Goal: Task Accomplishment & Management: Manage account settings

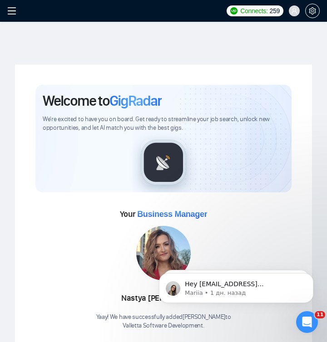
click at [17, 12] on span at bounding box center [14, 11] width 15 height 22
click at [10, 10] on icon "menu" at bounding box center [11, 10] width 9 height 9
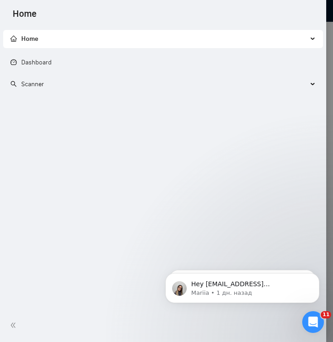
click at [32, 85] on span "Scanner" at bounding box center [32, 84] width 23 height 8
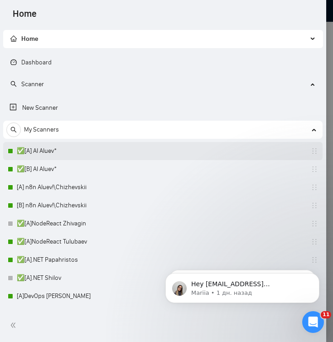
click at [60, 157] on link "✅[A] AI Aluev*" at bounding box center [60, 151] width 86 height 18
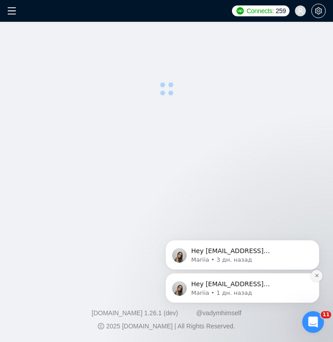
click at [316, 276] on icon "Dismiss notification" at bounding box center [317, 275] width 5 height 5
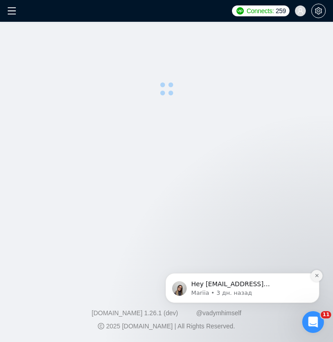
click at [316, 276] on icon "Dismiss notification" at bounding box center [317, 275] width 5 height 5
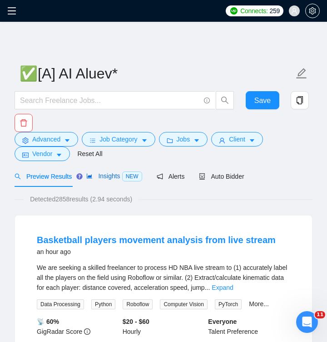
click at [111, 173] on span "Insights NEW" at bounding box center [113, 175] width 55 height 7
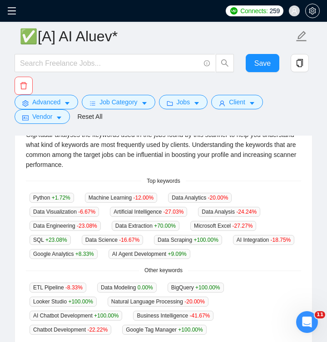
click at [145, 177] on span "Top keywords" at bounding box center [163, 181] width 44 height 9
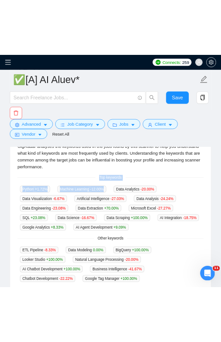
scroll to position [380, 0]
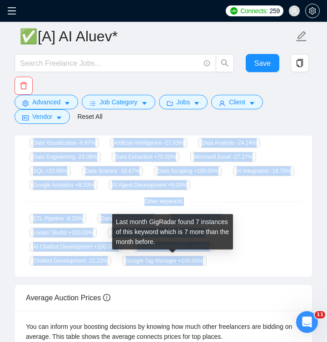
drag, startPoint x: 145, startPoint y: 180, endPoint x: 215, endPoint y: 256, distance: 103.4
click at [215, 256] on div "GigRadar analyses the keywords used in the jobs found by this scanner to help y…" at bounding box center [163, 163] width 297 height 227
copy div "Top keywords Python +1.72 % Machine Learning -12.00 % Data Analytics -20.00 % D…"
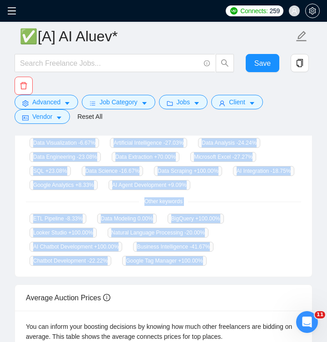
copy div "Top keywords Python +1.72 % Machine Learning -12.00 % Data Analytics -20.00 % D…"
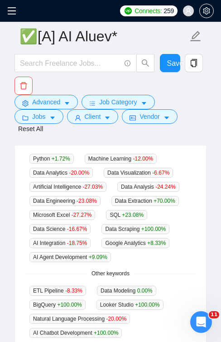
click at [14, 10] on icon "menu" at bounding box center [11, 10] width 9 height 9
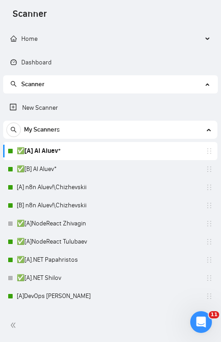
click at [103, 151] on link "✅[A] AI Aluev*" at bounding box center [60, 151] width 86 height 18
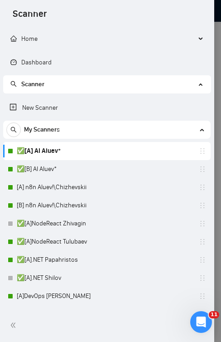
click at [218, 15] on div at bounding box center [110, 171] width 221 height 342
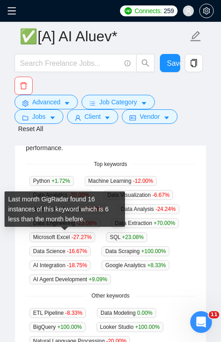
scroll to position [306, 0]
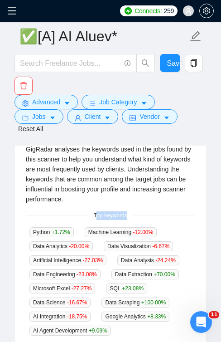
drag, startPoint x: 96, startPoint y: 212, endPoint x: 109, endPoint y: 217, distance: 14.5
click at [121, 220] on div "GigRadar analyses the keywords used in the jobs found by this scanner to help y…" at bounding box center [110, 299] width 191 height 332
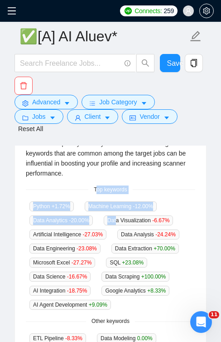
scroll to position [384, 0]
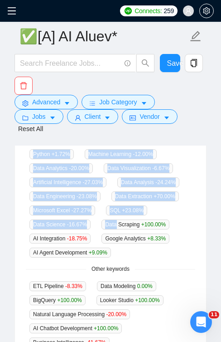
drag, startPoint x: 94, startPoint y: 214, endPoint x: 120, endPoint y: 219, distance: 25.9
click at [121, 221] on div "GigRadar analyses the keywords used in the jobs found by this scanner to help y…" at bounding box center [110, 221] width 191 height 332
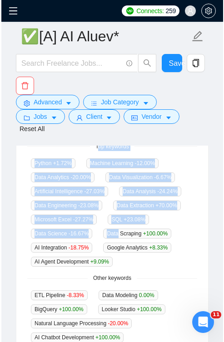
scroll to position [366, 0]
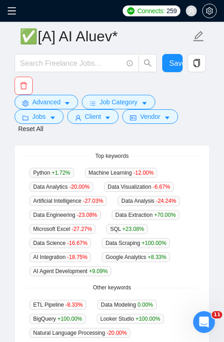
click at [80, 154] on div "Top keywords" at bounding box center [112, 156] width 172 height 9
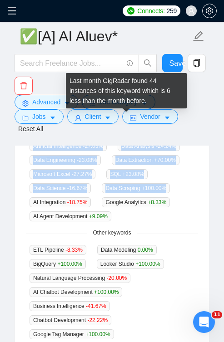
scroll to position [545, 0]
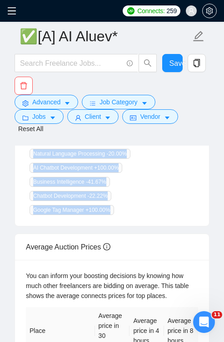
drag, startPoint x: 106, startPoint y: 157, endPoint x: 134, endPoint y: 212, distance: 61.9
click at [134, 212] on div "GigRadar analyses the keywords used in the jobs found by this scanner to help y…" at bounding box center [112, 61] width 194 height 332
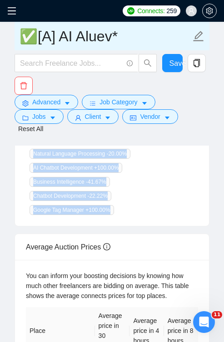
copy div "Top keywords Python +1.72 % Machine Learning -12.00 % Data Analytics -20.00 % D…"
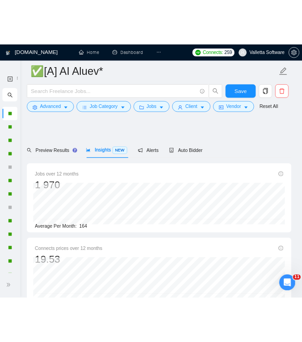
scroll to position [327, 0]
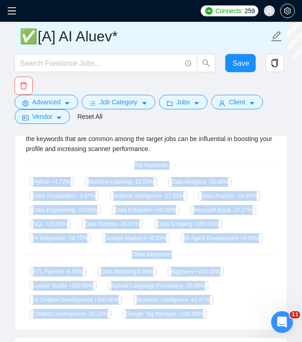
copy div "Top keywords Python +1.72 % Machine Learning -12.00 % Data Analytics -20.00 % D…"
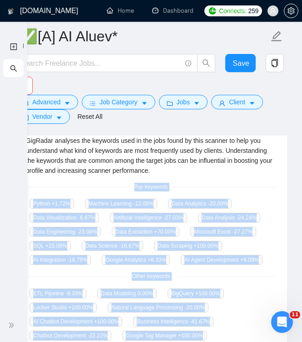
scroll to position [348, 0]
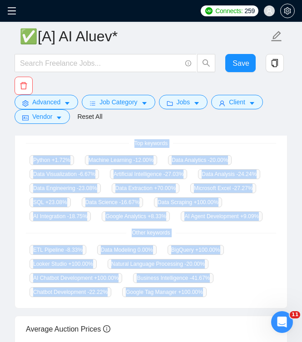
click at [300, 155] on div "Connects: 259 Valletta Software ✅[A] AI Aluev* Save Advanced Job Category Jobs …" at bounding box center [151, 105] width 302 height 907
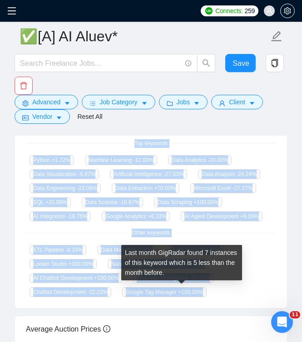
drag, startPoint x: 129, startPoint y: 137, endPoint x: 219, endPoint y: 287, distance: 174.8
click at [219, 301] on div "GigRadar analyses the keywords used in the jobs found by this scanner to help y…" at bounding box center [151, 194] width 272 height 227
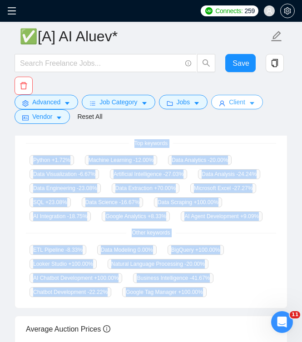
copy div "Top keywords Python +1.72 % Machine Learning -12.00 % Data Analytics -20.00 % D…"
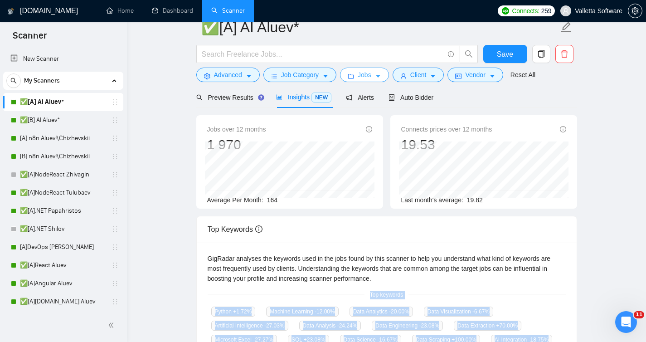
scroll to position [0, 0]
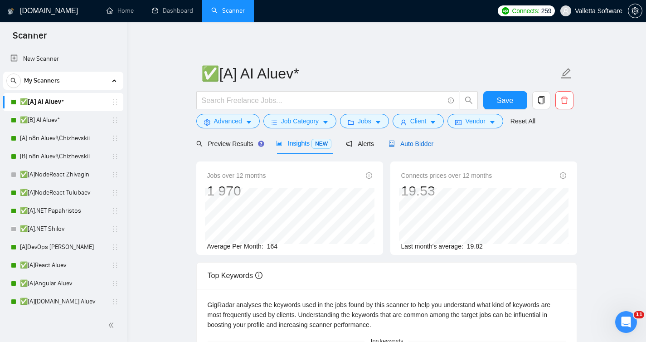
click at [333, 143] on span "Auto Bidder" at bounding box center [411, 143] width 45 height 7
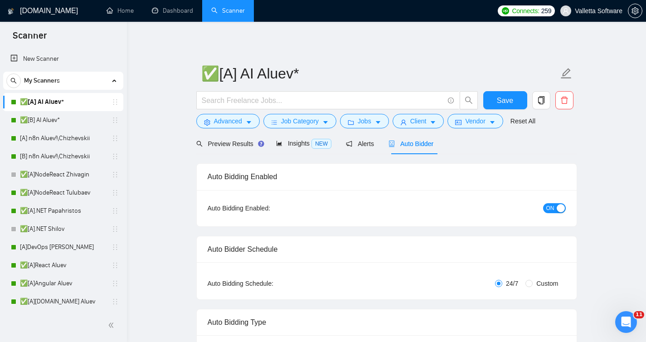
radio input "false"
radio input "true"
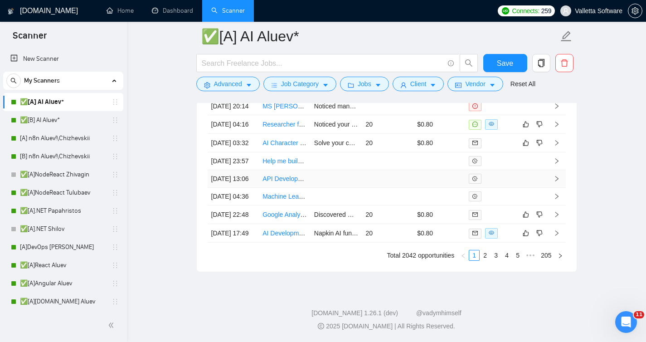
scroll to position [2903, 0]
click at [34, 124] on link "✅[B] AI Aluev*" at bounding box center [63, 120] width 86 height 18
click at [59, 115] on link "✅[B] AI Aluev*" at bounding box center [63, 120] width 86 height 18
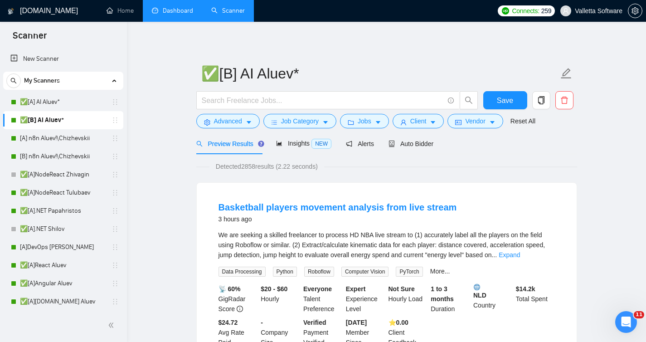
click at [161, 9] on link "Dashboard" at bounding box center [172, 11] width 41 height 8
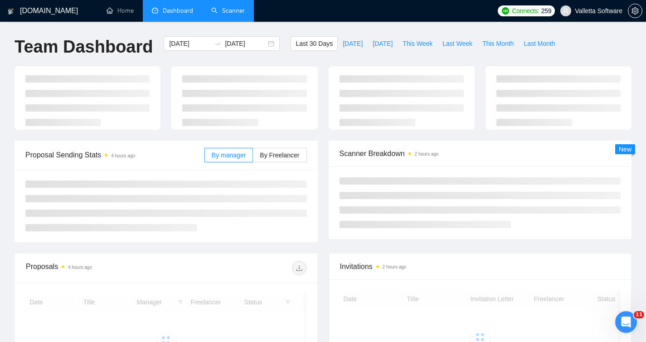
click at [220, 12] on link "Scanner" at bounding box center [228, 11] width 34 height 8
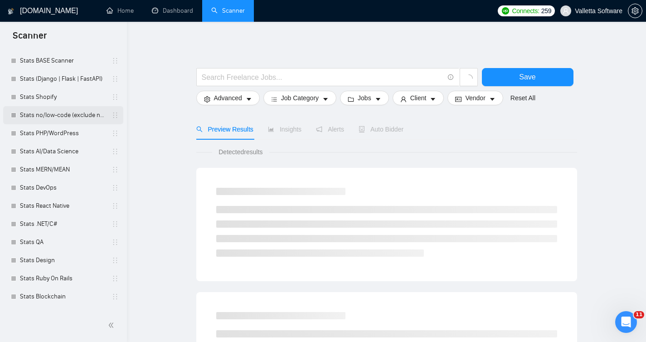
scroll to position [439, 0]
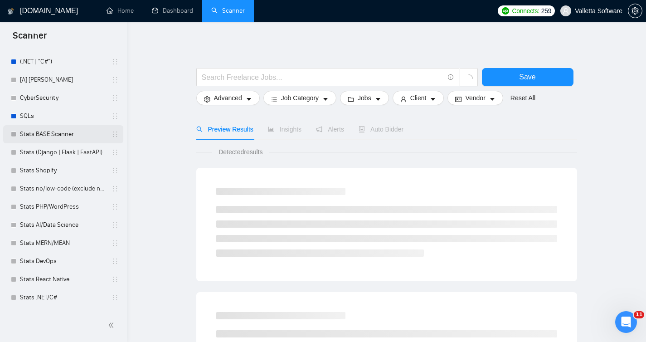
click at [47, 137] on link "Stats BASE Scanner" at bounding box center [63, 134] width 86 height 18
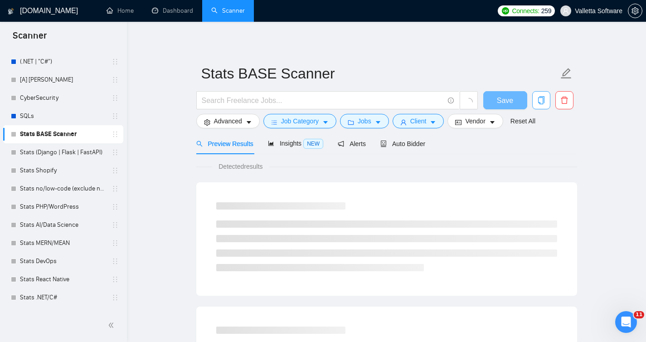
click at [333, 100] on icon "copy" at bounding box center [541, 100] width 6 height 8
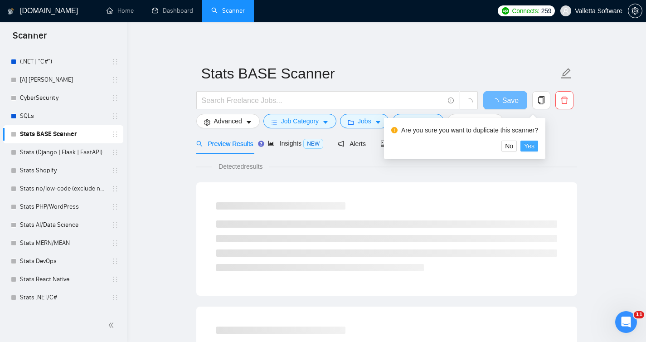
click at [333, 146] on span "Yes" at bounding box center [529, 146] width 10 height 10
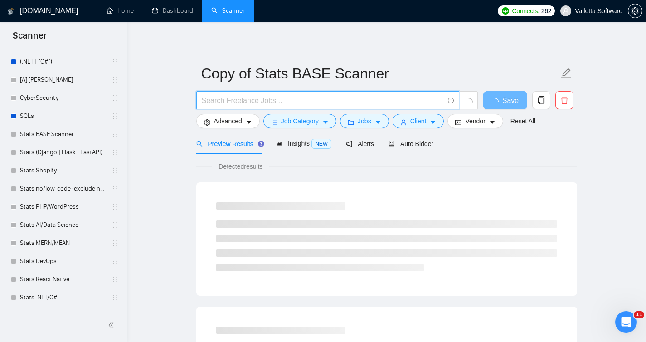
click at [264, 102] on input "text" at bounding box center [323, 100] width 242 height 11
click at [265, 100] on input "(AI AGENT) | ( AI AGENTS)" at bounding box center [323, 100] width 242 height 11
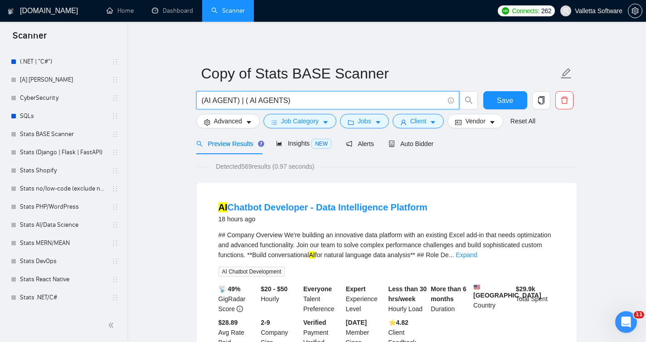
click at [249, 99] on input "(AI AGENT) | ( AI AGENTS)" at bounding box center [323, 100] width 242 height 11
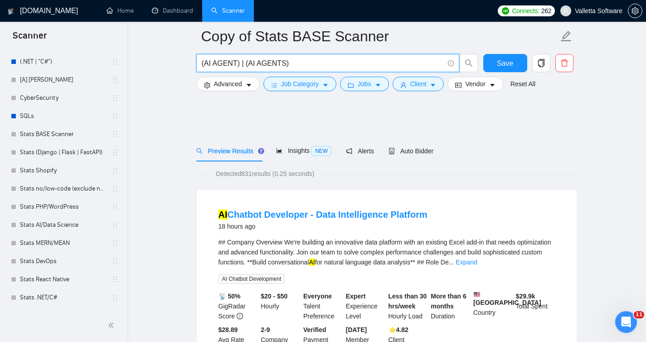
scroll to position [132, 0]
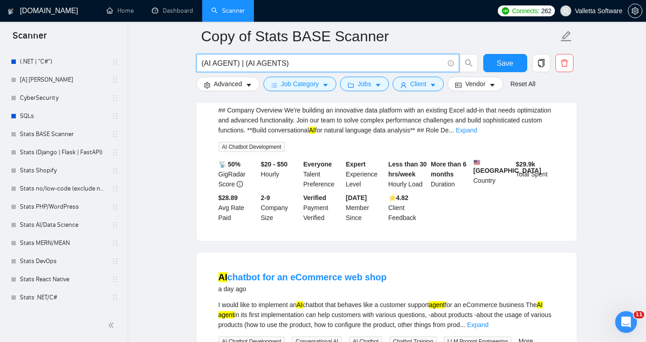
click at [305, 87] on form "Copy of Stats BASE Scanner (AI AGENT) | (AI AGENTS) Save Advanced Job Category …" at bounding box center [386, 59] width 381 height 74
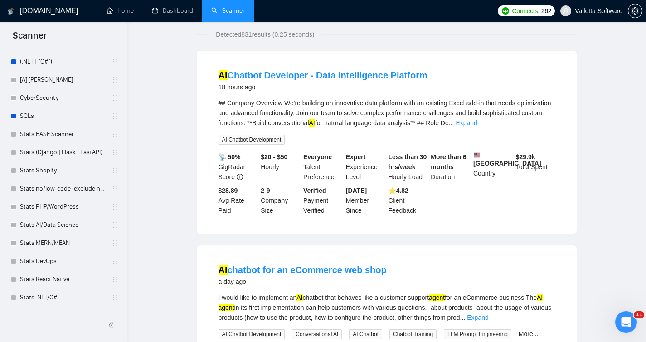
scroll to position [0, 0]
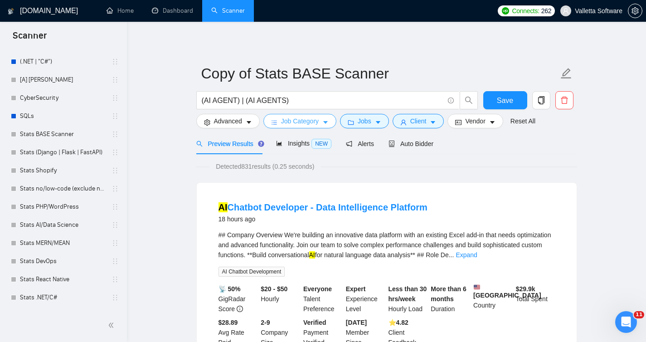
click at [327, 126] on button "Job Category" at bounding box center [300, 121] width 73 height 15
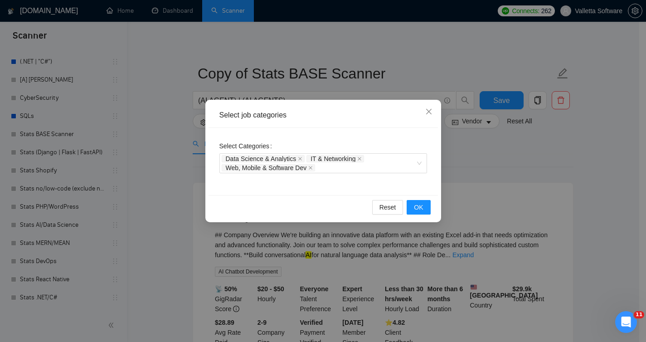
click at [333, 183] on div "Select job categories Select Categories Data Science & Analytics IT & Networkin…" at bounding box center [323, 171] width 646 height 342
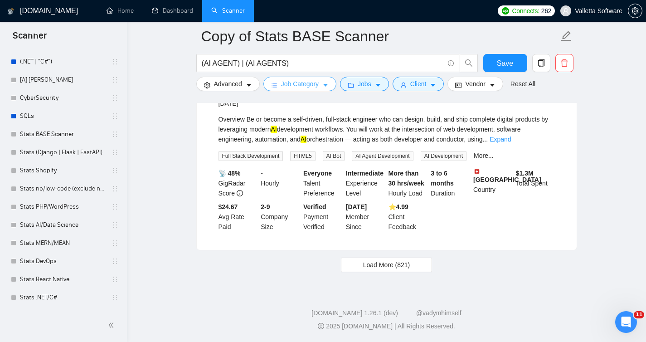
scroll to position [1889, 0]
click at [333, 270] on span "Load More (821)" at bounding box center [386, 265] width 47 height 10
click at [333, 250] on div "Full-Stack Engineer & AI-Augmented Agent Developer & Orchestrator 7 days ago Ov…" at bounding box center [387, 158] width 380 height 183
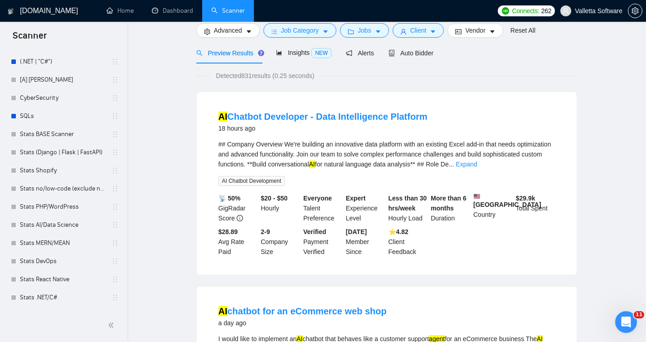
scroll to position [0, 0]
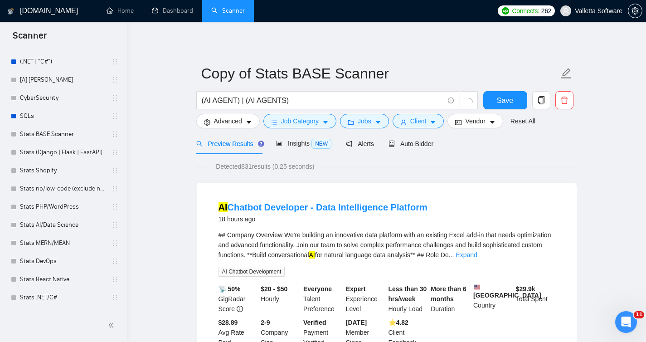
click at [298, 146] on span "Insights NEW" at bounding box center [303, 143] width 55 height 7
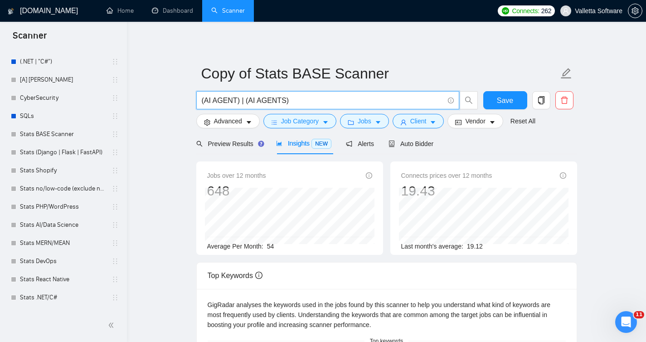
drag, startPoint x: 295, startPoint y: 98, endPoint x: 203, endPoint y: 101, distance: 92.6
click at [203, 101] on input "(AI AGENT) | (AI AGENTS)" at bounding box center [323, 100] width 242 height 11
click at [333, 126] on button "Jobs" at bounding box center [364, 121] width 49 height 15
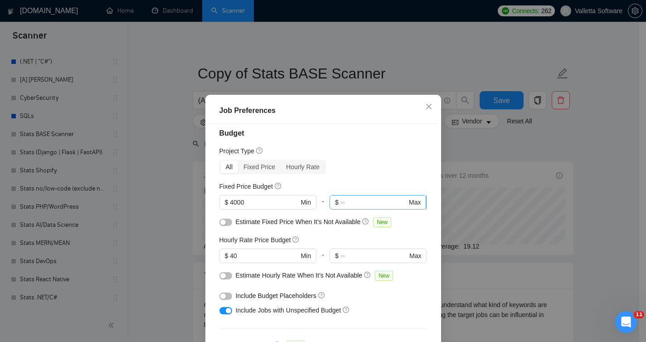
scroll to position [15, 0]
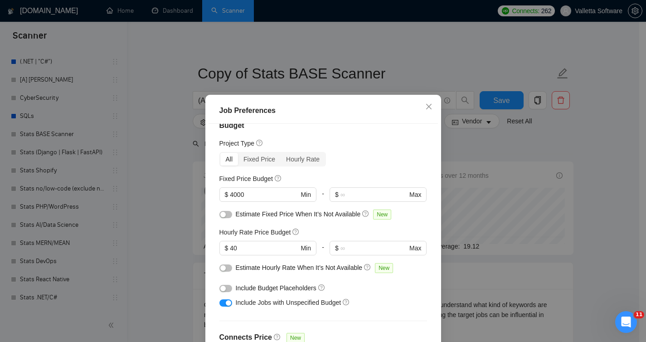
click at [333, 183] on div "Job Preferences Budget Project Type All Fixed Price Hourly Rate Fixed Price Bud…" at bounding box center [323, 171] width 646 height 342
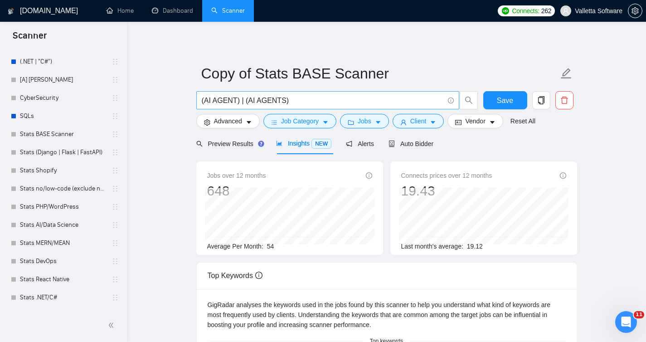
click at [315, 101] on input "(AI AGENT) | (AI AGENTS)" at bounding box center [323, 100] width 242 height 11
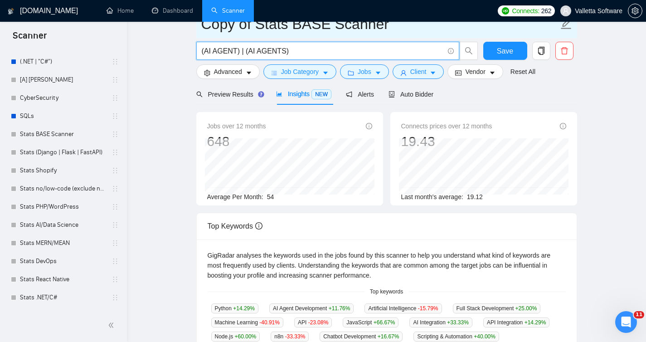
scroll to position [0, 0]
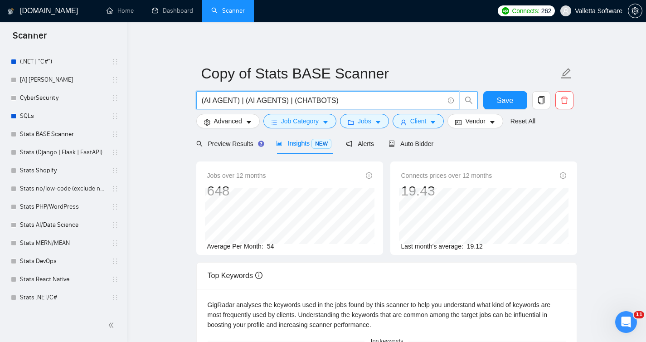
click at [333, 102] on icon "search" at bounding box center [468, 100] width 7 height 7
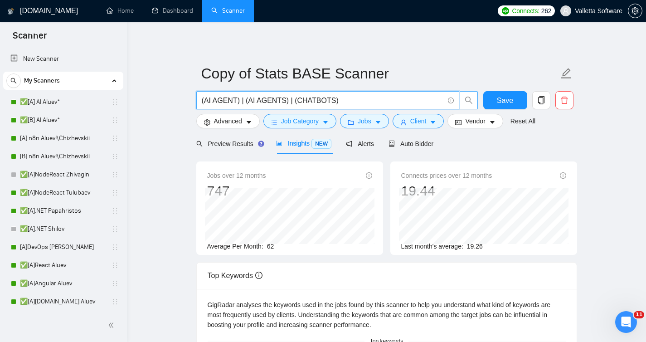
drag, startPoint x: 339, startPoint y: 100, endPoint x: 294, endPoint y: 99, distance: 44.9
click at [294, 99] on input "(AI AGENT) | (AI AGENTS) | (CHATBOTS)" at bounding box center [323, 100] width 242 height 11
click at [288, 101] on input "(AI AGENT) | (AI AGENTS)" at bounding box center [323, 100] width 242 height 11
click at [296, 101] on input "(AI AGENT) | (AI AGENTS)" at bounding box center [323, 100] width 242 height 11
click at [287, 99] on input "(AI AGENT) | (AI AGENTS)" at bounding box center [323, 100] width 242 height 11
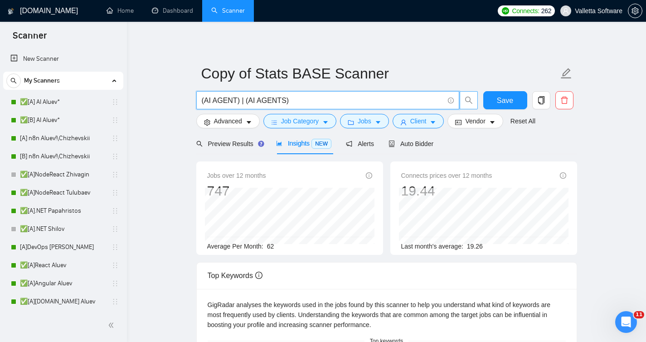
click at [311, 101] on input "(AI AGENT) | (AI AGENTS)" at bounding box center [323, 100] width 242 height 11
click at [333, 102] on input "(AI AGENT) | (AI AGENTS)" at bounding box center [323, 100] width 242 height 11
click at [333, 100] on input "(AI AGENT) | (AI AGENTS)" at bounding box center [323, 100] width 242 height 11
type input "(AI AGENT) | (AI AGENTS)"
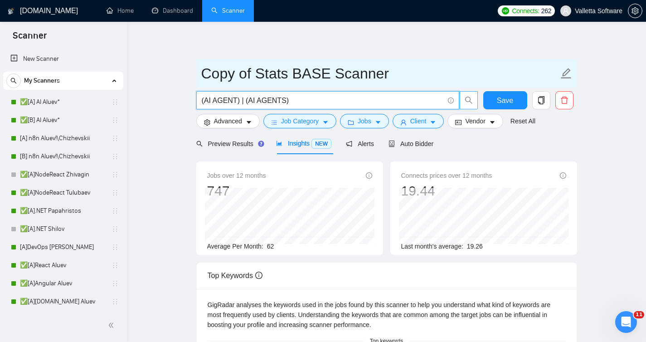
click at [333, 76] on input "Copy of Stats BASE Scanner" at bounding box center [379, 73] width 357 height 23
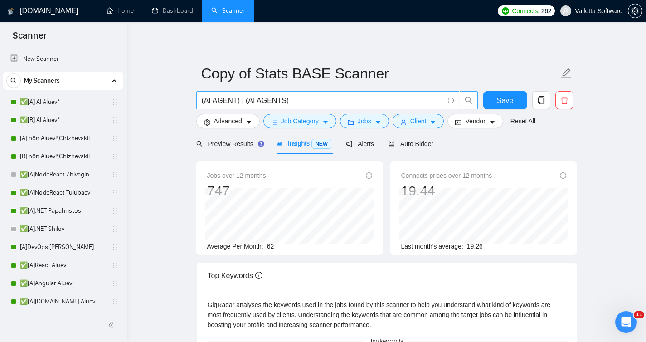
click at [333, 100] on input "(AI AGENT) | (AI AGENTS)" at bounding box center [323, 100] width 242 height 11
click at [333, 100] on span "search" at bounding box center [468, 100] width 17 height 8
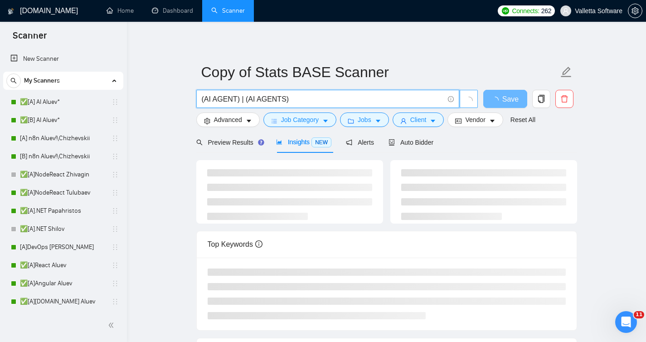
scroll to position [2, 0]
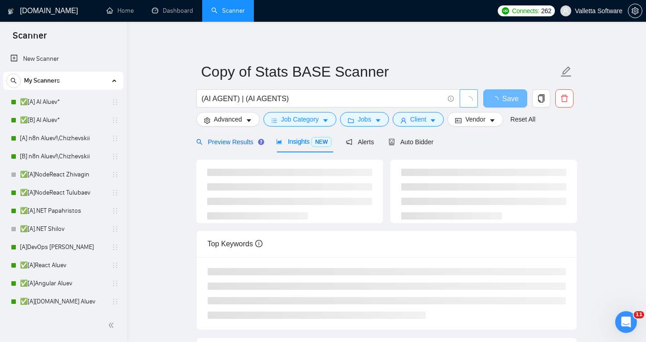
click at [229, 140] on span "Preview Results" at bounding box center [228, 141] width 65 height 7
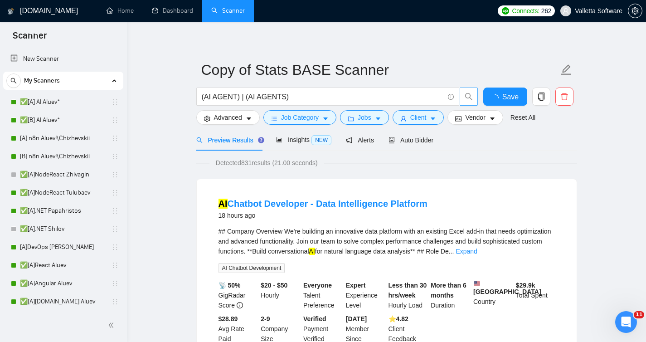
scroll to position [5, 0]
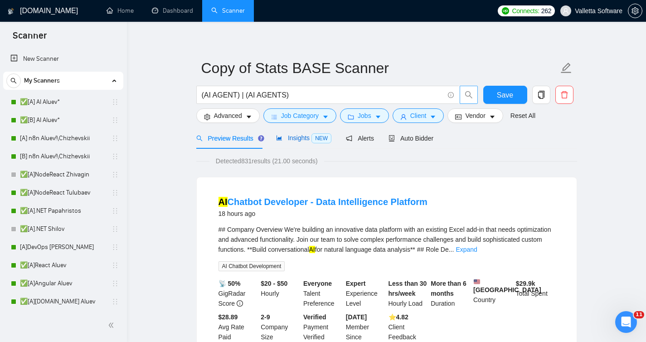
click at [293, 140] on span "Insights NEW" at bounding box center [303, 137] width 55 height 7
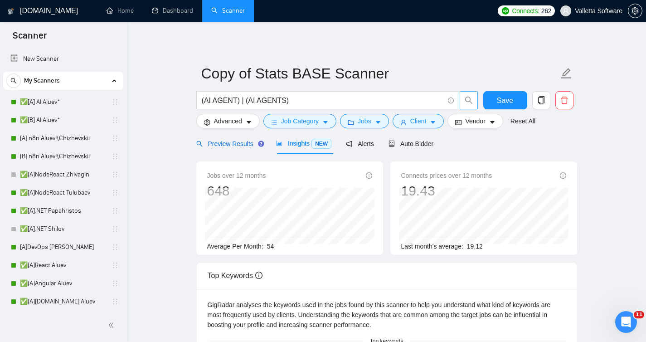
click at [228, 142] on span "Preview Results" at bounding box center [228, 143] width 65 height 7
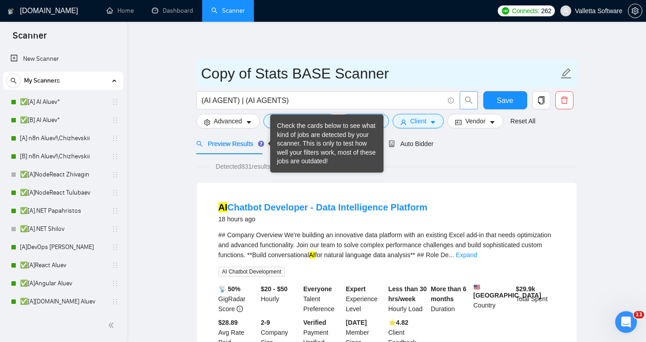
click at [333, 66] on input "Copy of Stats BASE Scanner" at bounding box center [379, 73] width 357 height 23
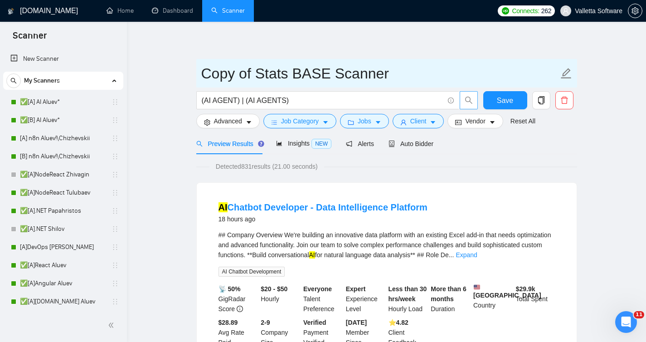
click at [273, 73] on input "Copy of Stats BASE Scanner" at bounding box center [379, 73] width 357 height 23
click at [291, 74] on input "Copy of Stats BASE Scanner" at bounding box center [379, 73] width 357 height 23
drag, startPoint x: 283, startPoint y: 73, endPoint x: 184, endPoint y: 67, distance: 99.6
click at [291, 76] on input "Copy of Stats BASE Scanner" at bounding box center [379, 73] width 357 height 23
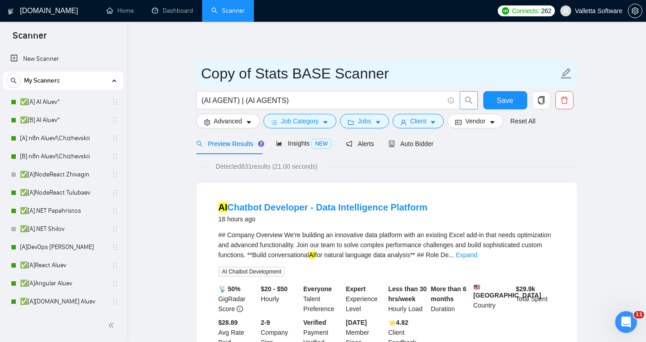
drag, startPoint x: 278, startPoint y: 74, endPoint x: 172, endPoint y: 61, distance: 107.4
click at [303, 72] on input "AI AGENTS BASE Scanner" at bounding box center [379, 73] width 357 height 23
drag, startPoint x: 324, startPoint y: 72, endPoint x: 291, endPoint y: 72, distance: 33.1
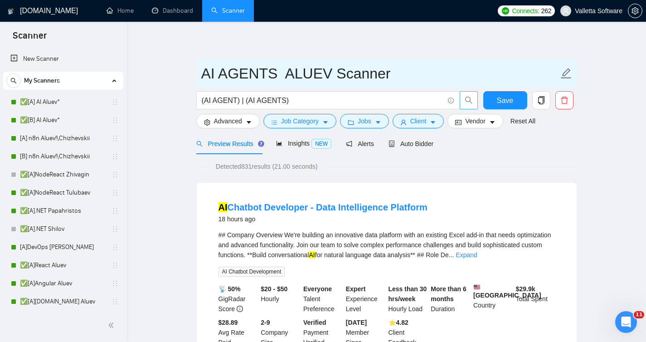
click at [291, 72] on input "AI AGENTS ALUEV Scanner" at bounding box center [379, 73] width 357 height 23
click at [291, 73] on input "AI AGENTS ALUEV Scanner" at bounding box center [379, 73] width 357 height 23
click at [333, 74] on input "AI AGENTS AluevLUEV Scanner" at bounding box center [379, 73] width 357 height 23
click at [333, 73] on input "AI AGENTS AluevLUEV Scanner" at bounding box center [379, 73] width 357 height 23
type input "AI AGENTS Aluev Scanner"
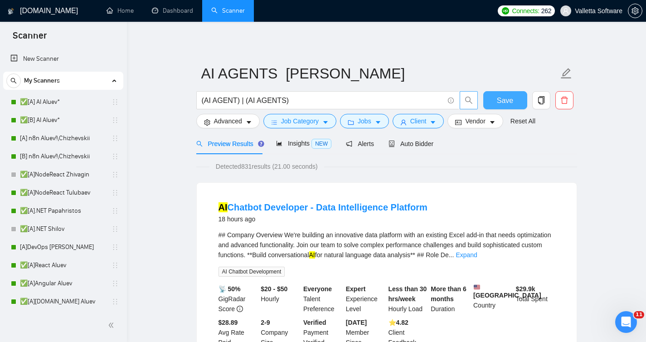
click at [333, 99] on span "Save" at bounding box center [505, 100] width 16 height 11
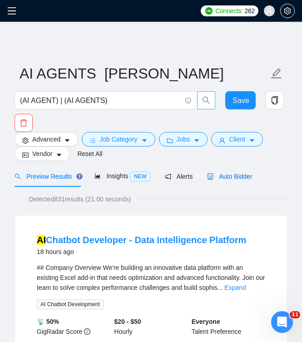
click at [229, 175] on span "Auto Bidder" at bounding box center [229, 176] width 45 height 7
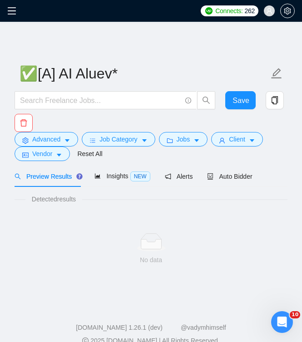
click at [16, 14] on span at bounding box center [14, 11] width 15 height 22
click at [10, 10] on icon "menu" at bounding box center [11, 10] width 9 height 9
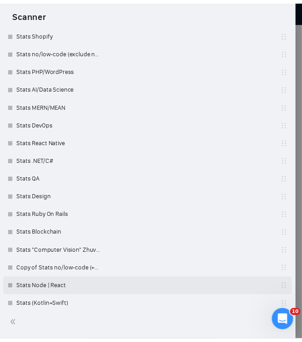
scroll to position [668, 0]
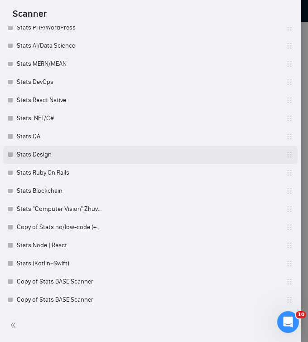
click at [35, 153] on link "Stats Design" at bounding box center [60, 155] width 86 height 18
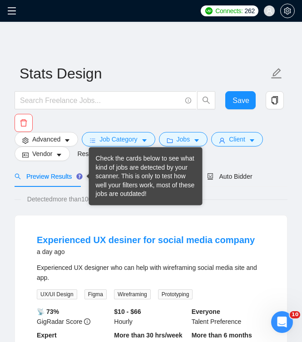
click at [116, 179] on div "Check the cards below to see what kind of jobs are detected by your scanner. Th…" at bounding box center [146, 176] width 100 height 44
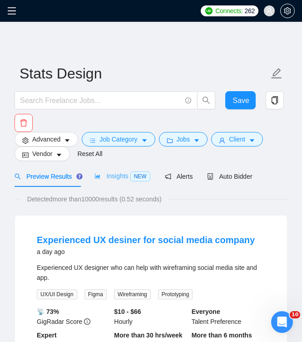
click at [117, 181] on div "Insights NEW" at bounding box center [121, 176] width 55 height 21
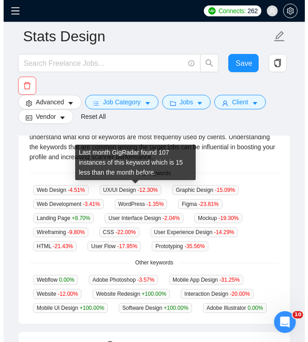
scroll to position [328, 0]
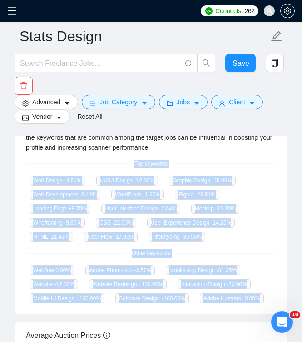
drag, startPoint x: 128, startPoint y: 161, endPoint x: 97, endPoint y: 312, distance: 154.8
click at [97, 312] on div "GigRadar analyses the keywords used in the jobs found by this scanner to help y…" at bounding box center [151, 208] width 272 height 213
copy div "Top keywords Web Design -4.51 % UX/UI Design -12.30 % Graphic Design -15.09 % W…"
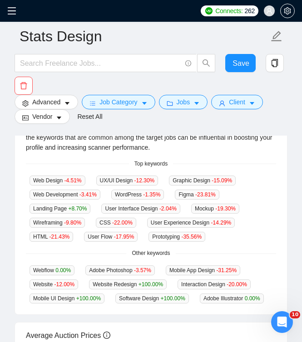
click at [14, 14] on div "Connects: 262 Valletta Software" at bounding box center [151, 11] width 302 height 22
click at [15, 10] on icon "menu" at bounding box center [11, 10] width 9 height 9
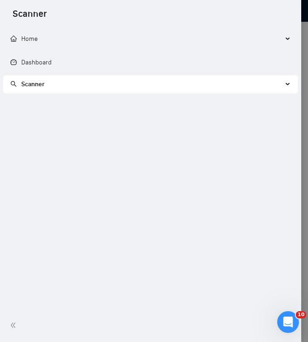
click at [256, 5] on div "Scanner" at bounding box center [151, 13] width 302 height 26
click at [303, 28] on div at bounding box center [154, 171] width 308 height 342
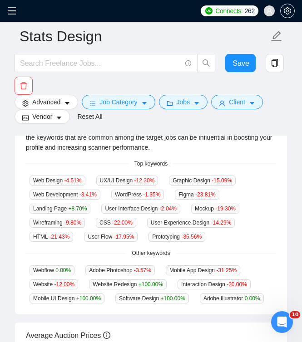
click at [16, 11] on span at bounding box center [14, 11] width 15 height 22
click at [16, 14] on icon "menu" at bounding box center [11, 10] width 9 height 9
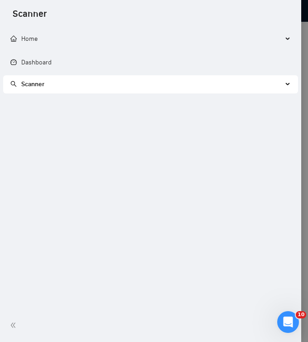
click at [54, 77] on span "Scanner" at bounding box center [146, 84] width 273 height 18
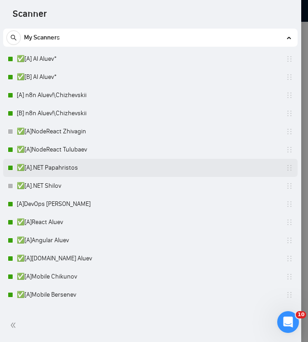
scroll to position [101, 0]
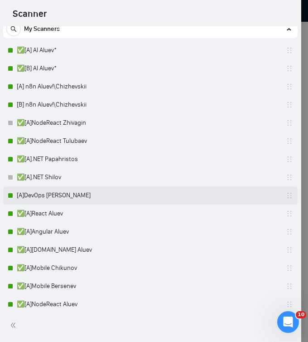
click at [82, 195] on link "[A]DevOps [PERSON_NAME]" at bounding box center [60, 195] width 86 height 18
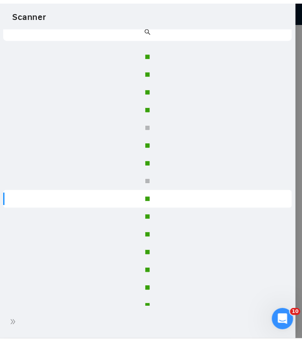
scroll to position [22, 0]
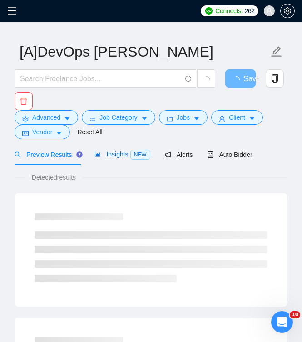
click at [112, 156] on span "Insights NEW" at bounding box center [121, 154] width 55 height 7
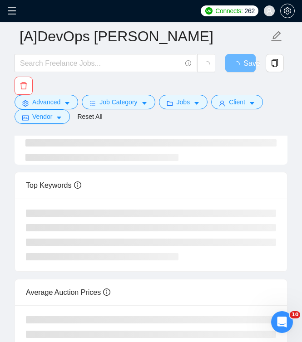
scroll to position [171, 0]
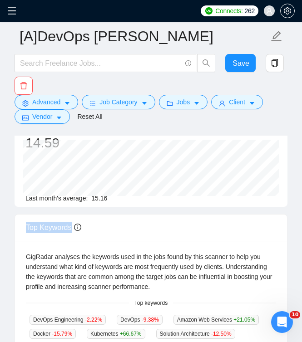
drag, startPoint x: 24, startPoint y: 186, endPoint x: 158, endPoint y: 233, distance: 142.1
click at [158, 233] on div "Top Keywords" at bounding box center [151, 228] width 272 height 26
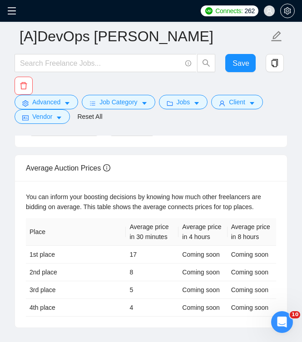
scroll to position [450, 0]
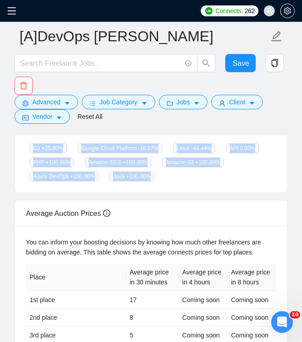
drag, startPoint x: 133, startPoint y: 222, endPoint x: 162, endPoint y: 190, distance: 43.0
click at [162, 190] on div "GigRadar analyses the keywords used in the jobs found by this scanner to help y…" at bounding box center [151, 86] width 272 height 213
copy div "Top keywords DevOps Engineering -2.22 % DevOps -9.38 % Amazon Web Services +21.…"
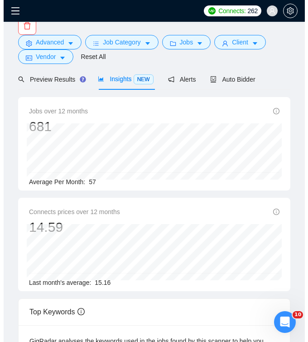
scroll to position [0, 0]
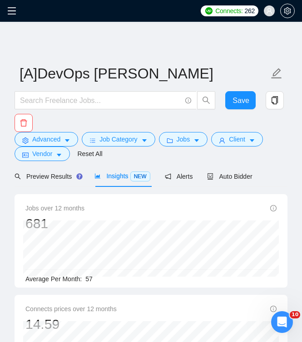
click at [7, 9] on div "Connects: 262 Valletta Software" at bounding box center [151, 11] width 302 height 22
click at [11, 9] on icon "menu" at bounding box center [11, 10] width 9 height 9
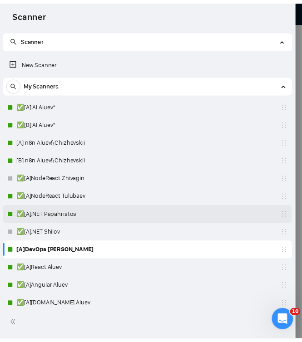
scroll to position [82, 0]
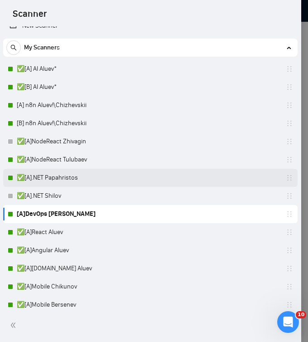
click at [102, 171] on link "✅[A].NET Papahristos" at bounding box center [60, 178] width 86 height 18
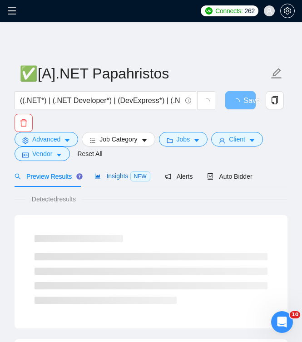
click at [107, 175] on span "Insights NEW" at bounding box center [121, 175] width 55 height 7
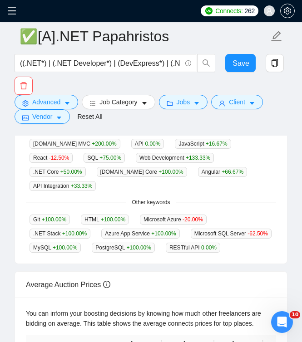
scroll to position [343, 0]
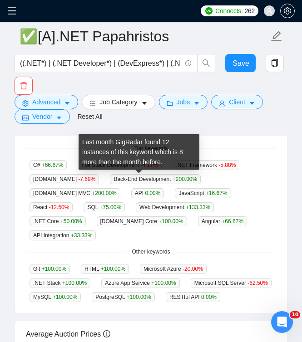
click at [68, 153] on div "GigRadar analyses the keywords used in the jobs found by this scanner to help y…" at bounding box center [151, 199] width 272 height 227
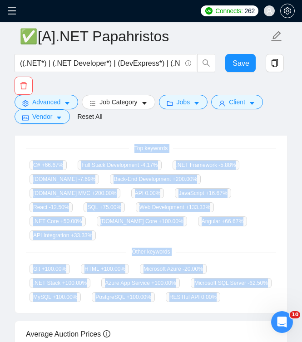
drag, startPoint x: 123, startPoint y: 145, endPoint x: 158, endPoint y: 304, distance: 163.5
click at [158, 304] on div "GigRadar analyses the keywords used in the jobs found by this scanner to help y…" at bounding box center [151, 199] width 272 height 227
copy div "Top keywords C# +66.67 % Full Stack Development -4.17 % .NET Framework -5.88 % …"
